Goal: Task Accomplishment & Management: Use online tool/utility

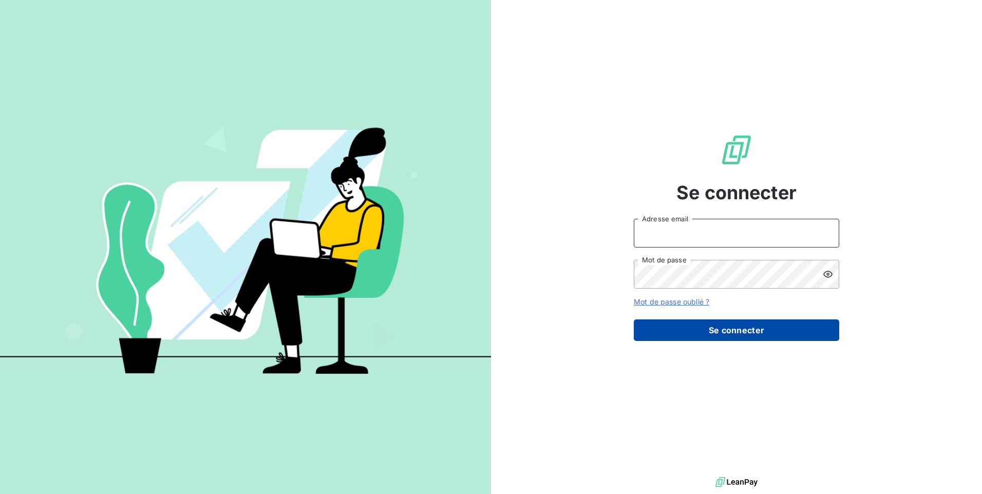
type input "[EMAIL_ADDRESS][PERSON_NAME][DOMAIN_NAME]"
click at [749, 332] on button "Se connecter" at bounding box center [736, 331] width 205 height 22
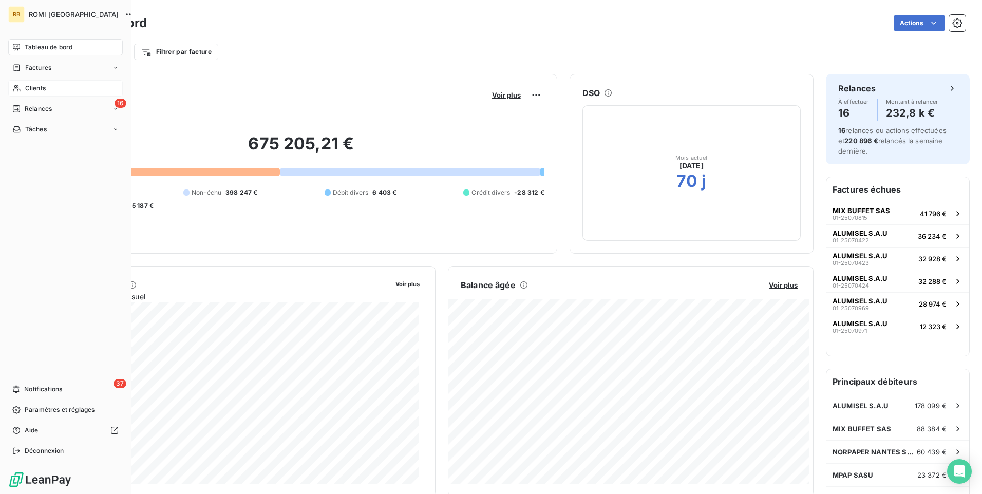
click at [21, 88] on div "Clients" at bounding box center [65, 88] width 115 height 16
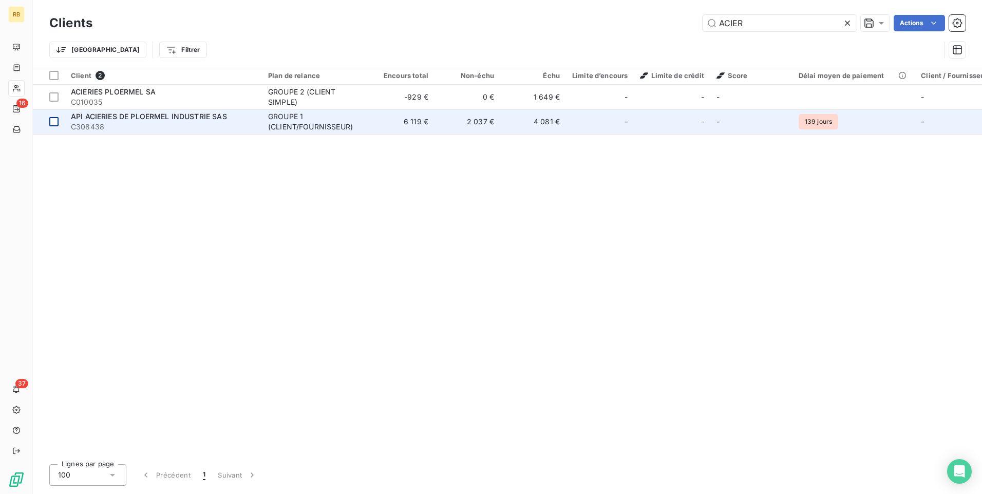
type input "ACIER"
click at [55, 121] on div at bounding box center [53, 121] width 9 height 9
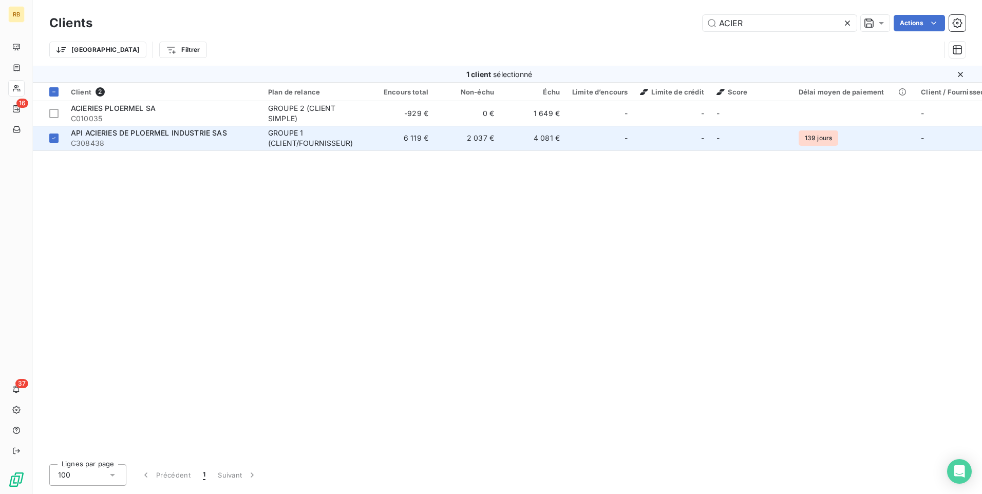
click at [90, 135] on span "API ACIERIES DE PLOERMEL INDUSTRIE SAS" at bounding box center [149, 132] width 156 height 9
